Goal: Obtain resource: Obtain resource

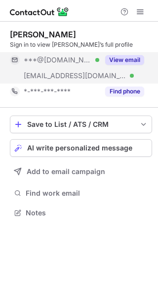
scroll to position [206, 158]
click at [109, 65] on div "View email" at bounding box center [121, 60] width 45 height 16
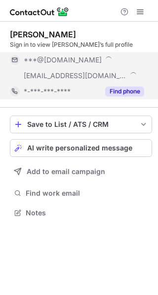
click at [112, 92] on button "Find phone" at bounding box center [124, 92] width 39 height 10
drag, startPoint x: 112, startPoint y: 92, endPoint x: 102, endPoint y: 101, distance: 13.6
click at [112, 92] on div "*-***-***-****" at bounding box center [84, 91] width 120 height 9
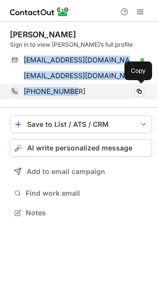
drag, startPoint x: 23, startPoint y: 59, endPoint x: 73, endPoint y: 90, distance: 59.0
click at [73, 90] on div "Kenise Harris Sign in to view Kenise’s full profile keniseh@yahoo.com Verified …" at bounding box center [81, 65] width 142 height 70
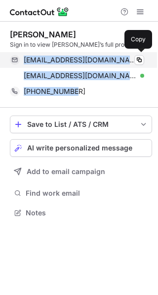
copy div "keniseh@yahoo.com Verified Copy kenise_harris@brown.edu Verified Copy +14014999…"
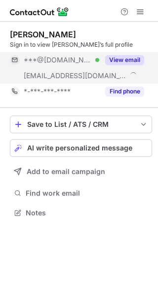
scroll to position [206, 158]
click at [108, 61] on button "View email" at bounding box center [124, 60] width 39 height 10
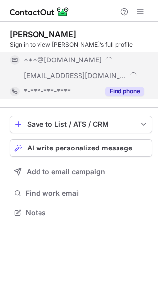
click at [117, 86] on div "Find phone" at bounding box center [121, 92] width 45 height 16
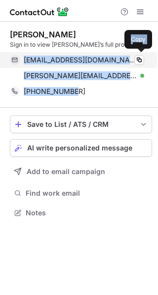
drag, startPoint x: 79, startPoint y: 93, endPoint x: 23, endPoint y: 62, distance: 64.1
click at [23, 62] on div "Tina Ren Sign in to view Tina’s full profile tinaren2008@hotmail.com Verified C…" at bounding box center [81, 65] width 142 height 70
copy div "tinaren2008@hotmail.com Verified Copy tina_ren@freddiemac.com Verified Copy +16…"
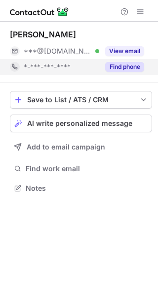
scroll to position [182, 158]
click at [117, 61] on div "Find phone" at bounding box center [121, 67] width 45 height 16
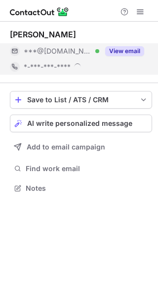
click at [117, 56] on div "View email" at bounding box center [121, 51] width 45 height 16
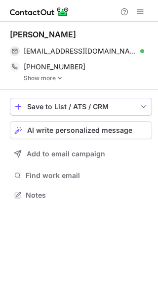
scroll to position [189, 158]
click at [59, 77] on img at bounding box center [60, 78] width 6 height 7
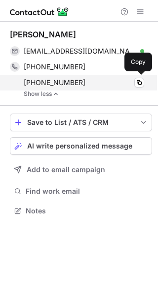
scroll to position [204, 158]
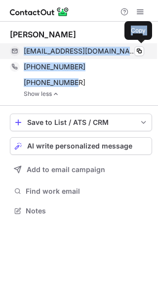
drag, startPoint x: 81, startPoint y: 81, endPoint x: 25, endPoint y: 55, distance: 62.6
click at [25, 53] on div "Erica Deyoung ericanasonte@gmail.com Verified Copy +17326734273 Copy +140233200…" at bounding box center [81, 64] width 142 height 68
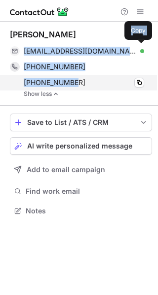
copy div "ericanasonte@gmail.com Verified Copy +17326734273 Copy +14023320050"
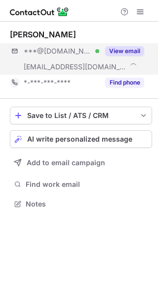
scroll to position [197, 158]
click at [116, 57] on div "View email" at bounding box center [121, 51] width 45 height 16
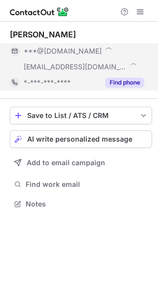
click at [120, 82] on button "Find phone" at bounding box center [124, 83] width 39 height 10
